Goal: Task Accomplishment & Management: Use online tool/utility

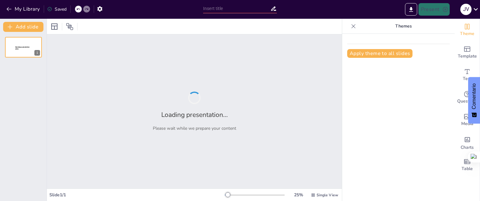
type input "Imported a CONCLUSIONES REUNIÓN 27 AGOSTO F.pptx"
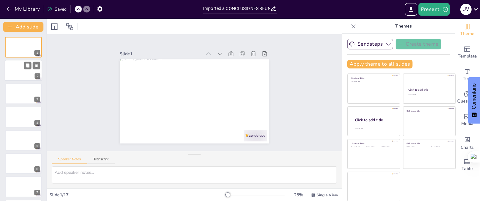
click at [18, 64] on div at bounding box center [24, 70] width 38 height 21
click at [172, 108] on div at bounding box center [201, 98] width 163 height 167
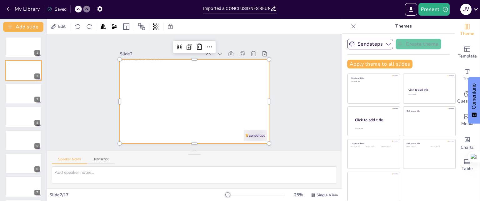
click at [169, 89] on div at bounding box center [203, 90] width 126 height 168
click at [159, 94] on div at bounding box center [202, 89] width 148 height 172
click at [18, 89] on div at bounding box center [24, 93] width 38 height 21
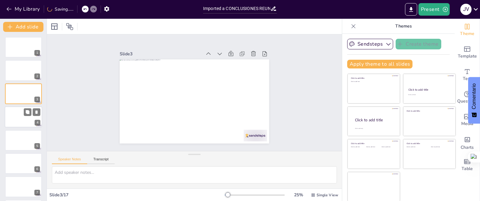
click at [23, 118] on div at bounding box center [24, 116] width 38 height 21
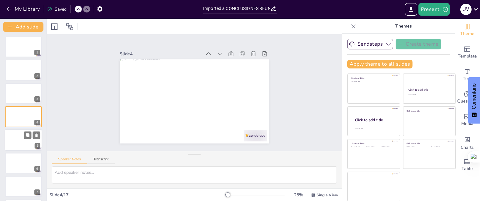
click at [20, 141] on div at bounding box center [24, 140] width 38 height 21
click at [15, 167] on div at bounding box center [24, 163] width 38 height 21
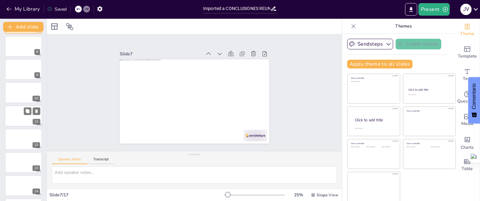
click at [14, 120] on div at bounding box center [24, 115] width 38 height 21
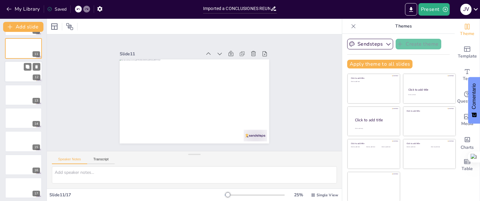
scroll to position [234, 0]
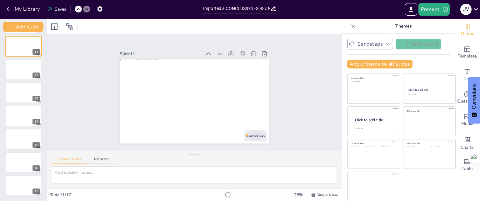
click at [380, 47] on button "Sendsteps" at bounding box center [371, 44] width 46 height 11
click at [377, 69] on div "Sendsteps" at bounding box center [376, 65] width 56 height 13
click at [386, 43] on icon "button" at bounding box center [389, 44] width 6 height 6
click at [373, 63] on span "Sendsteps" at bounding box center [375, 66] width 28 height 6
click at [464, 26] on icon "Change the overall theme" at bounding box center [468, 27] width 8 height 8
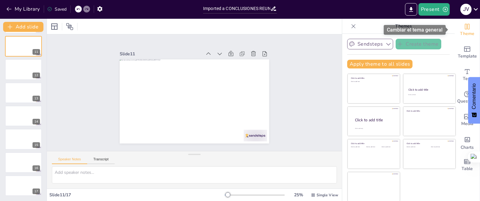
click at [464, 26] on icon "Change the overall theme" at bounding box center [468, 27] width 8 height 8
click at [468, 30] on div "Theme" at bounding box center [467, 30] width 25 height 23
click at [420, 28] on font "Cambiar el tema general" at bounding box center [415, 30] width 56 height 6
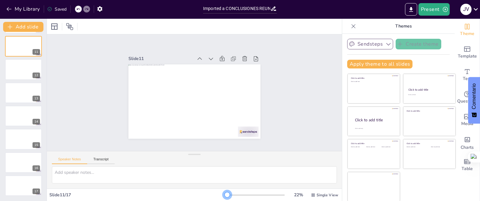
click at [225, 192] on div at bounding box center [227, 194] width 5 height 5
click at [404, 29] on p "Themes" at bounding box center [404, 26] width 90 height 15
click at [400, 24] on p "Themes" at bounding box center [404, 26] width 90 height 15
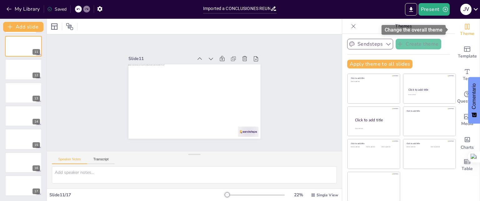
click at [464, 29] on icon "Change the overall theme" at bounding box center [468, 27] width 8 height 8
click at [467, 30] on span "Theme" at bounding box center [467, 33] width 14 height 7
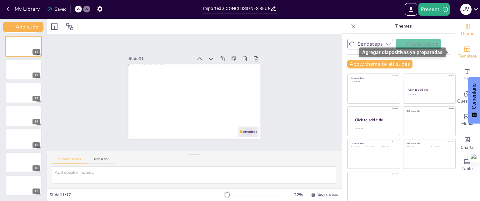
click at [464, 52] on icon "Add ready made slides" at bounding box center [468, 49] width 8 height 8
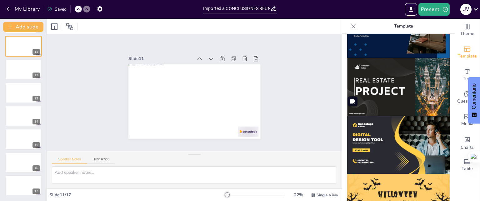
scroll to position [563, 0]
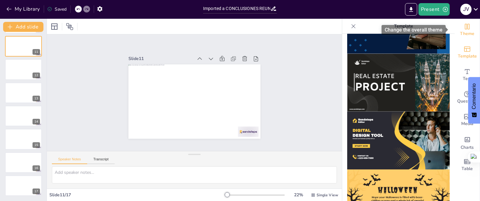
click at [469, 27] on div "Theme" at bounding box center [467, 30] width 25 height 23
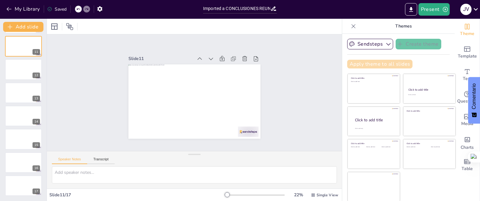
click at [401, 64] on button "Apply theme to all slides" at bounding box center [380, 64] width 65 height 9
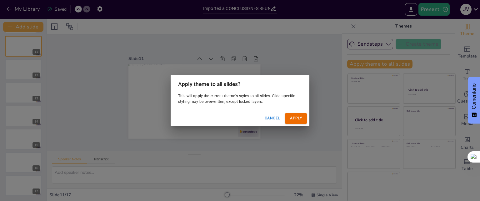
click at [272, 119] on button "Cancel" at bounding box center [272, 118] width 20 height 10
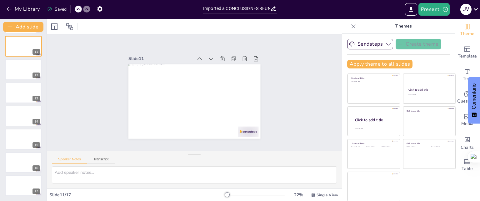
click at [445, 64] on div "Sendsteps Create theme Apply theme to all slides Click to add title Click to ad…" at bounding box center [399, 117] width 113 height 167
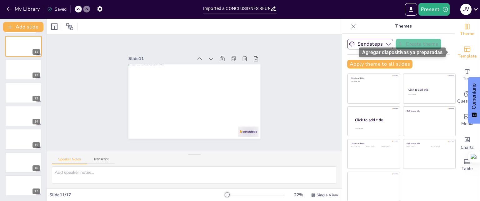
click at [467, 53] on span "Template" at bounding box center [467, 56] width 19 height 7
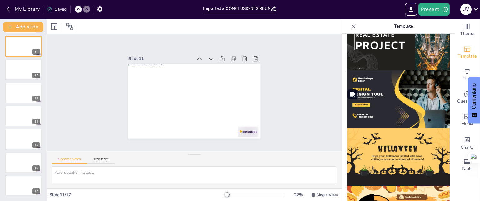
scroll to position [595, 0]
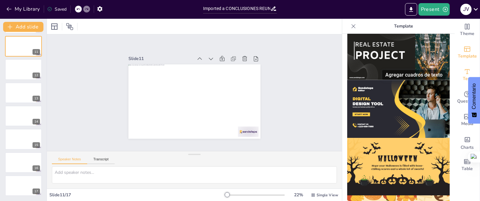
click at [464, 73] on icon "Add text boxes" at bounding box center [468, 72] width 8 height 8
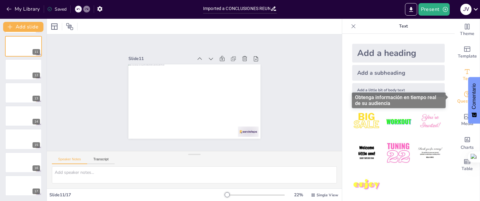
click at [458, 99] on span "Questions" at bounding box center [468, 101] width 20 height 7
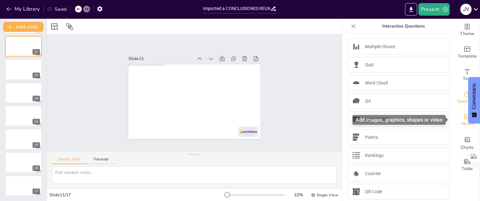
click at [464, 119] on icon "Add images, graphics, shapes or video" at bounding box center [468, 117] width 8 height 8
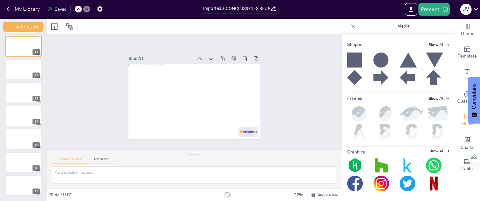
scroll to position [125, 0]
click at [465, 138] on icon "Add charts and graphs" at bounding box center [468, 139] width 7 height 7
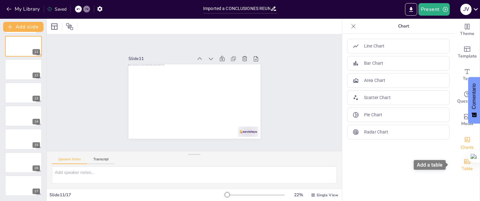
click at [462, 168] on span "Table" at bounding box center [467, 168] width 11 height 7
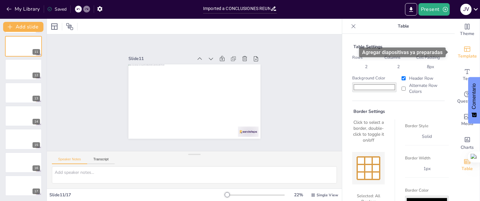
click at [464, 53] on span "Template" at bounding box center [467, 56] width 19 height 7
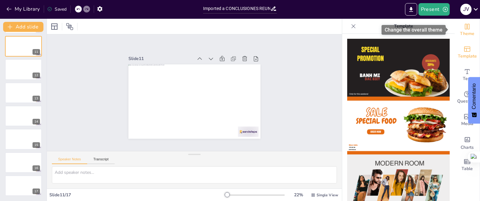
click at [462, 33] on span "Theme" at bounding box center [467, 33] width 14 height 7
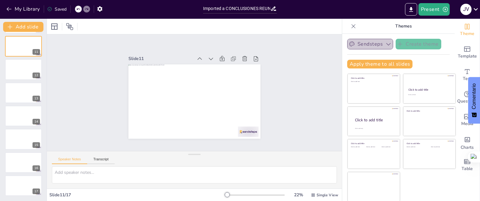
click at [378, 45] on button "Sendsteps" at bounding box center [371, 44] width 46 height 11
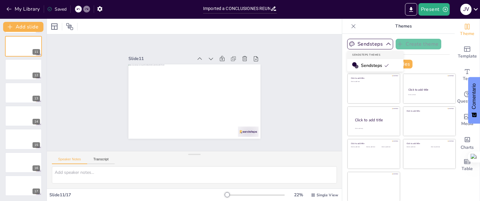
click at [370, 67] on span "Sendsteps" at bounding box center [375, 66] width 28 height 6
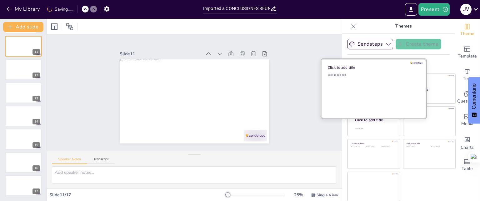
click at [356, 86] on div "Click to add text" at bounding box center [372, 92] width 89 height 39
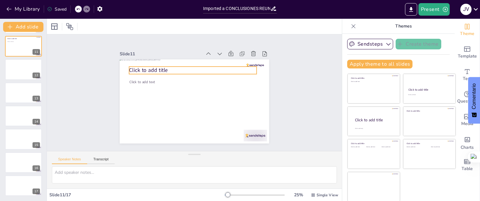
click at [162, 117] on span "Click to add title" at bounding box center [167, 136] width 11 height 39
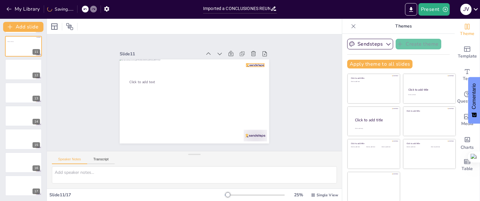
click at [181, 149] on div at bounding box center [174, 156] width 14 height 15
click at [444, 27] on p "Themes" at bounding box center [404, 26] width 90 height 15
click at [108, 157] on button "Transcript" at bounding box center [101, 160] width 28 height 7
click at [78, 158] on button "Speaker Notes" at bounding box center [69, 160] width 35 height 7
click at [68, 24] on icon at bounding box center [70, 27] width 8 height 8
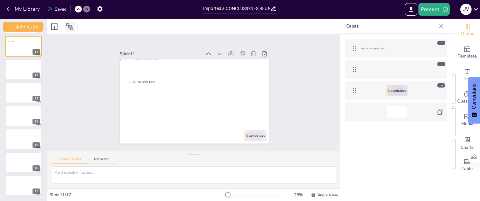
click at [68, 24] on icon at bounding box center [70, 27] width 8 height 8
click at [51, 27] on icon at bounding box center [55, 27] width 8 height 8
click at [68, 27] on icon at bounding box center [70, 27] width 8 height 8
click at [305, 76] on div "Slide 1 Slide 2 Slide 3 Slide 4 Slide 5 Slide 6 Slide 7 Slide 8 Slide 9 Slide 1…" at bounding box center [194, 93] width 317 height 202
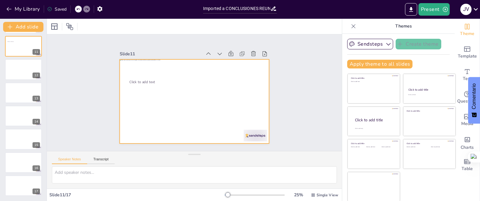
click at [155, 93] on div at bounding box center [189, 86] width 170 height 156
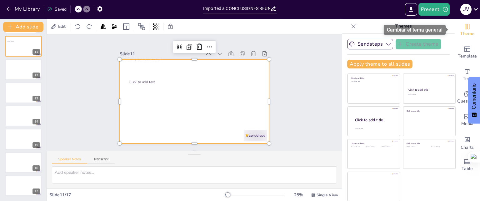
click at [469, 32] on span "Theme" at bounding box center [467, 33] width 14 height 7
click at [465, 27] on icon "Change the overall theme" at bounding box center [467, 27] width 5 height 6
click at [425, 26] on div "Cambiar el tema general" at bounding box center [415, 30] width 62 height 10
click at [422, 32] on font "Cambiar el tema general" at bounding box center [415, 30] width 56 height 6
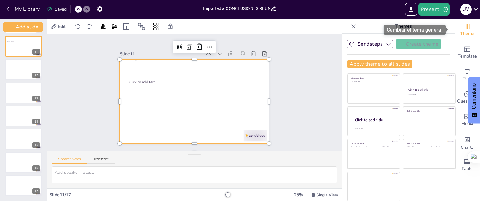
click at [422, 32] on font "Cambiar el tema general" at bounding box center [415, 30] width 56 height 6
click at [466, 30] on icon "Change the overall theme" at bounding box center [468, 27] width 8 height 8
click at [465, 28] on icon "Change the overall theme" at bounding box center [468, 27] width 8 height 8
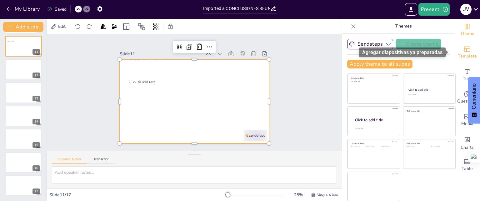
click at [468, 55] on span "Template" at bounding box center [467, 56] width 19 height 7
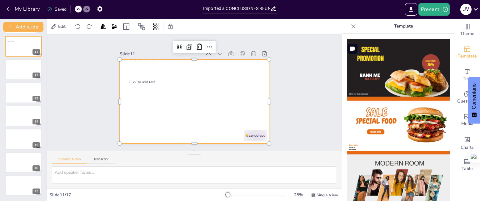
click at [375, 62] on img at bounding box center [399, 68] width 103 height 58
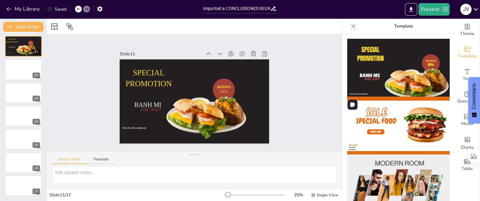
click at [413, 122] on img at bounding box center [399, 126] width 103 height 58
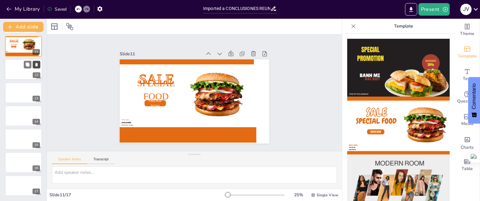
click at [34, 65] on icon at bounding box center [36, 65] width 4 height 4
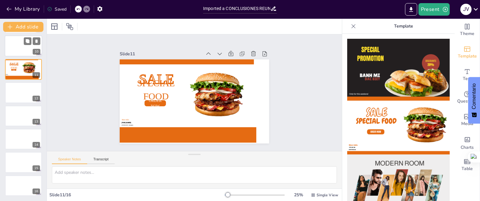
click at [10, 41] on div at bounding box center [24, 46] width 38 height 21
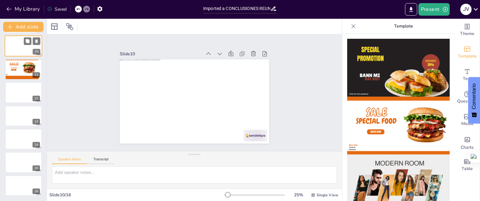
scroll to position [140, 0]
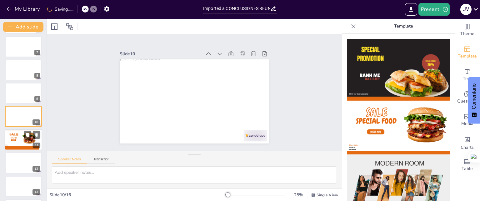
click at [20, 144] on div at bounding box center [24, 139] width 38 height 21
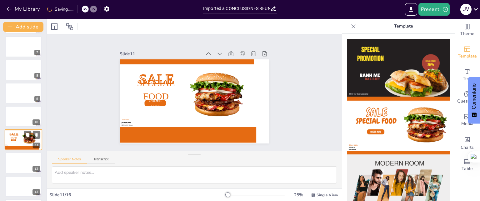
scroll to position [163, 0]
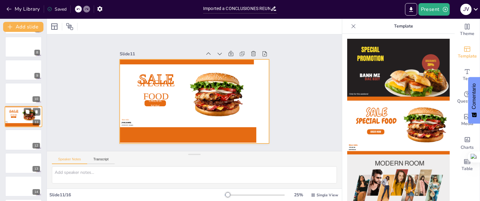
click at [19, 110] on div at bounding box center [24, 116] width 38 height 21
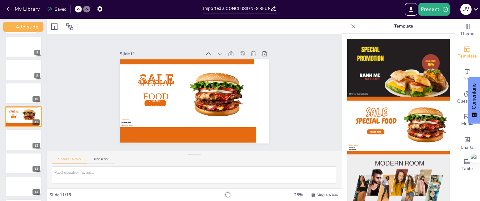
click at [17, 82] on div "1 2 3 4 5 6 7 8 9 10 SALE ORDER NOW Special Food [PHONE_NUMBER] More Info: [DOM…" at bounding box center [23, 59] width 47 height 370
click at [18, 90] on div at bounding box center [24, 93] width 38 height 21
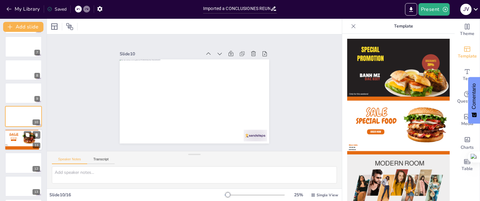
click at [28, 140] on div at bounding box center [29, 138] width 16 height 14
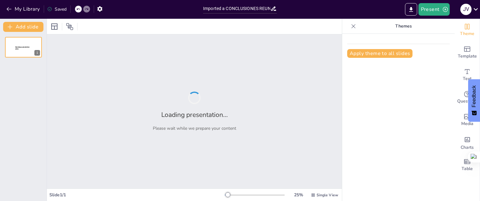
type input "Imported a CONCLUSIONES REUNIÓN 27 AGOSTO F.pptx"
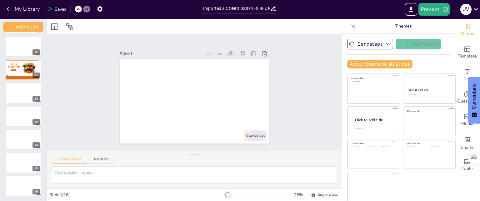
scroll to position [179, 0]
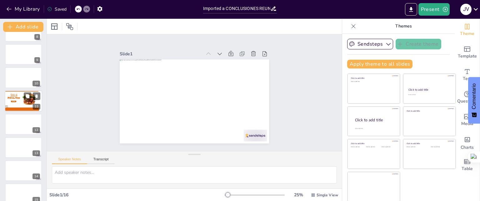
click at [15, 98] on span "Special Food" at bounding box center [14, 98] width 13 height 3
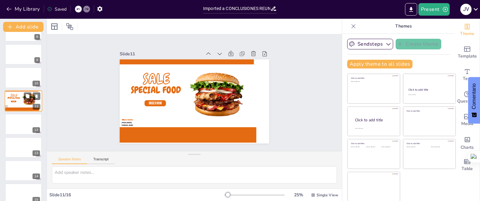
scroll to position [163, 0]
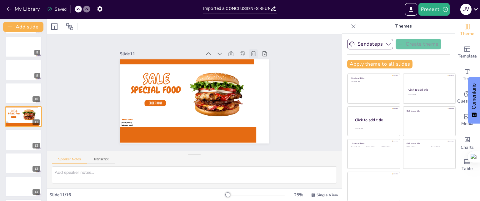
click at [167, 152] on icon at bounding box center [163, 156] width 8 height 8
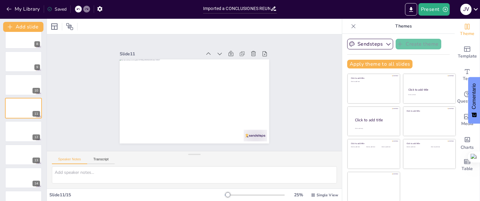
scroll to position [187, 0]
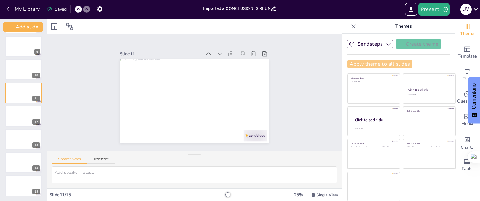
click at [394, 60] on button "Apply theme to all slides" at bounding box center [380, 64] width 65 height 9
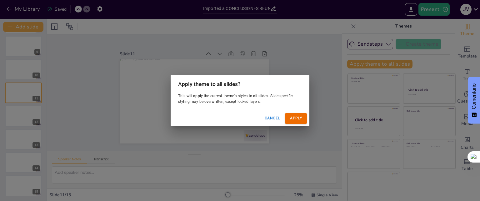
click at [291, 120] on button "Apply" at bounding box center [296, 118] width 22 height 10
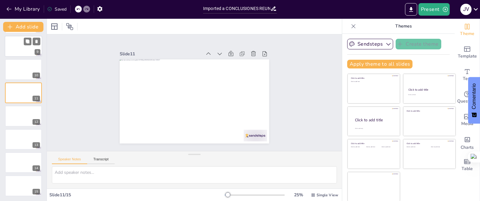
click at [14, 45] on div at bounding box center [24, 46] width 38 height 21
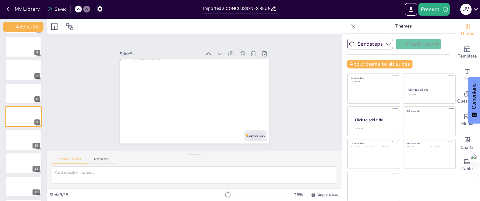
scroll to position [0, 0]
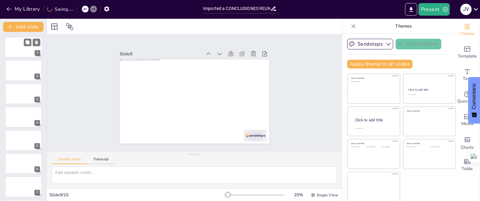
click at [26, 38] on div at bounding box center [24, 47] width 38 height 21
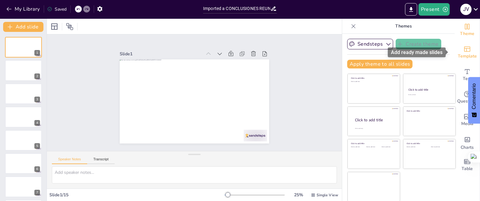
click at [464, 49] on icon "Add ready made slides" at bounding box center [468, 49] width 8 height 8
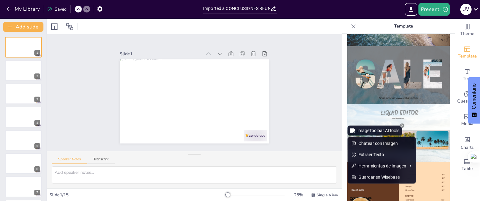
scroll to position [438, 0]
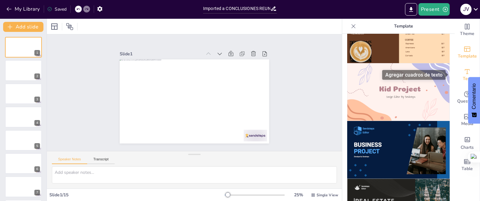
click at [465, 73] on icon "Add text boxes" at bounding box center [468, 72] width 8 height 8
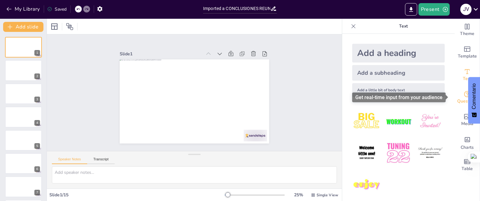
click at [465, 102] on span "Questions" at bounding box center [468, 101] width 20 height 7
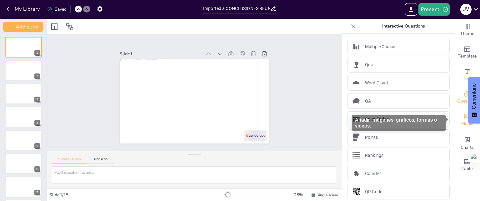
click at [465, 125] on span "Media" at bounding box center [468, 123] width 12 height 7
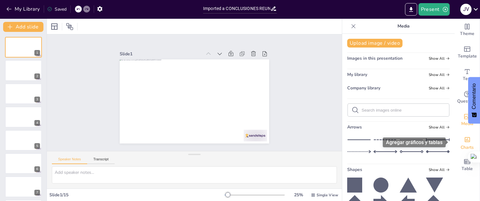
click at [459, 144] on div "Charts" at bounding box center [467, 142] width 25 height 23
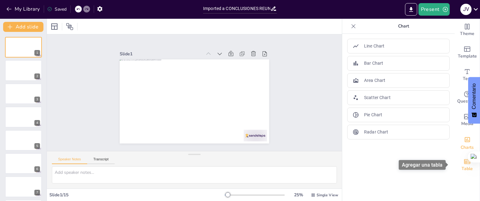
click at [464, 163] on icon "Add a table" at bounding box center [468, 162] width 8 height 8
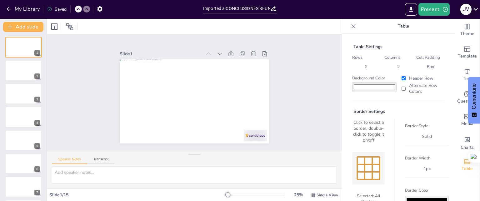
click at [475, 9] on icon at bounding box center [476, 9] width 4 height 3
